Goal: Information Seeking & Learning: Learn about a topic

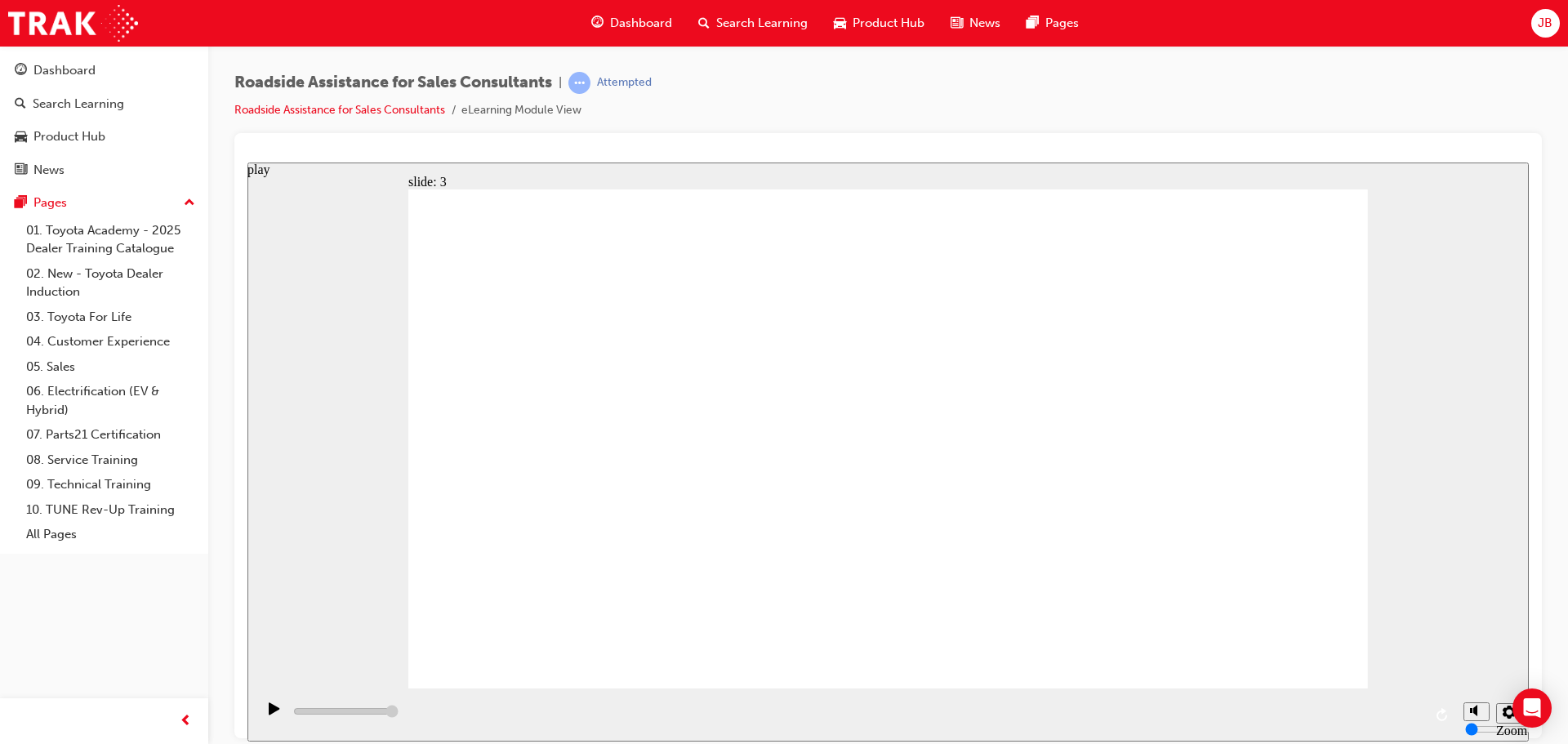
click at [269, 714] on icon "play" at bounding box center [274, 708] width 11 height 13
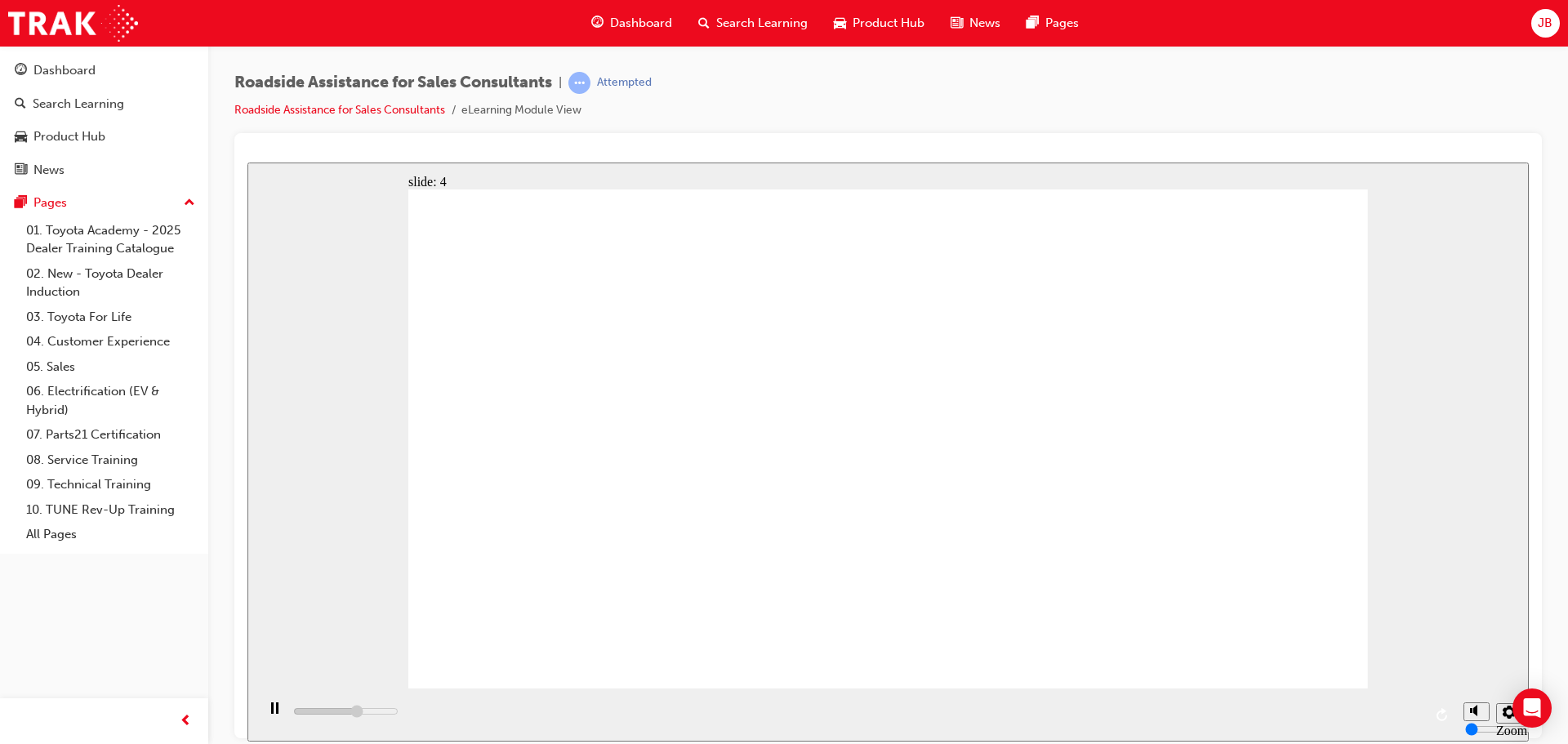
type input "14200"
